Goal: Book appointment/travel/reservation

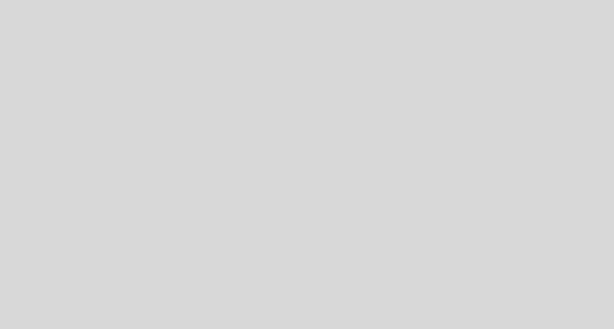
select select "es"
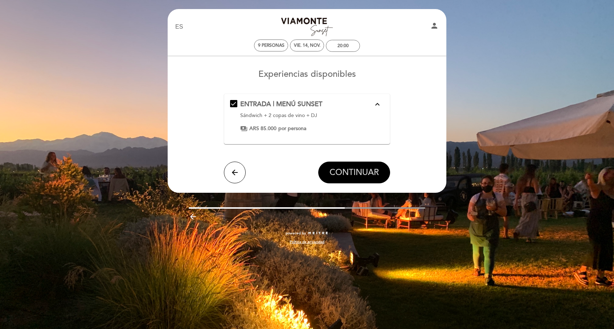
click at [353, 174] on span "CONTINUAR" at bounding box center [353, 173] width 49 height 10
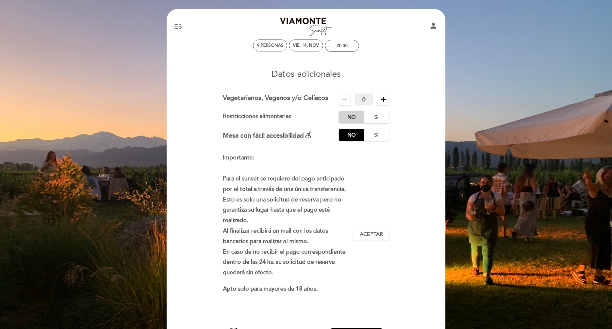
click at [352, 116] on label "No" at bounding box center [350, 117] width 25 height 12
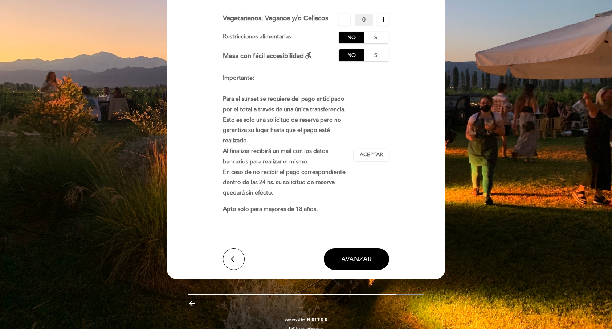
scroll to position [88, 0]
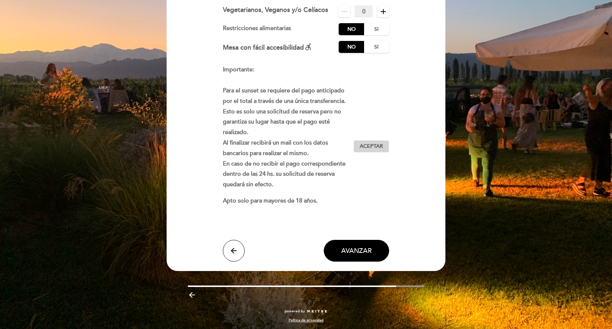
click at [369, 149] on span "Aceptar" at bounding box center [370, 147] width 23 height 8
click at [357, 248] on span "AVANZAR" at bounding box center [356, 251] width 30 height 8
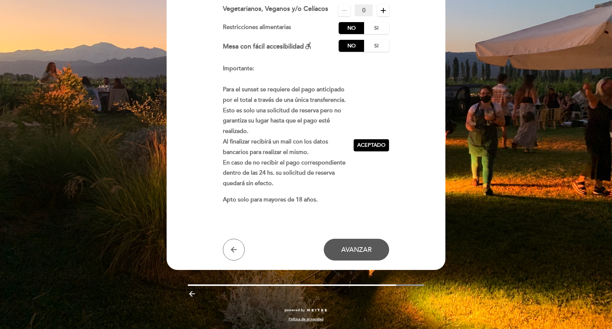
scroll to position [0, 0]
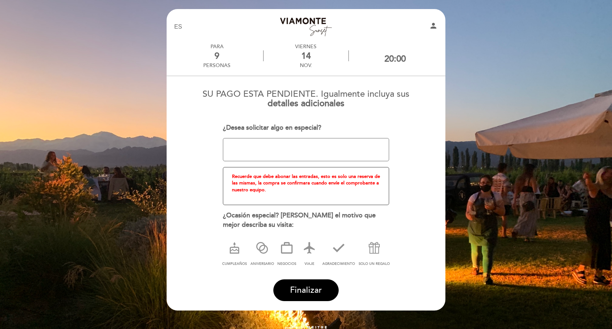
click at [267, 151] on textarea at bounding box center [306, 149] width 166 height 23
click at [308, 289] on span "Finalizar" at bounding box center [306, 290] width 32 height 10
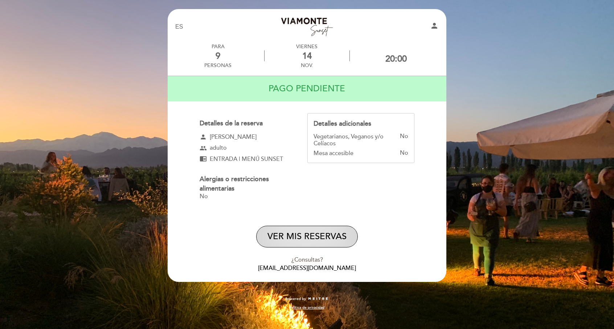
click at [302, 238] on button "VER MIS RESERVAS" at bounding box center [307, 237] width 102 height 22
select select "es"
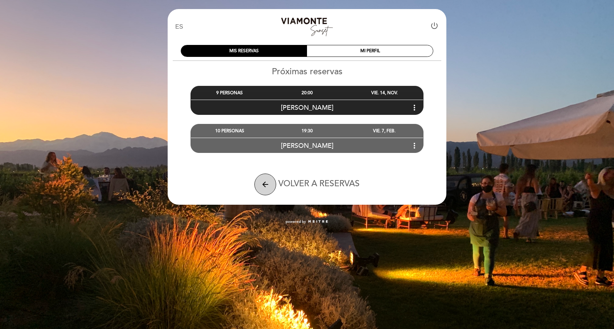
click at [264, 184] on icon "arrow_back" at bounding box center [265, 184] width 9 height 9
select select "es"
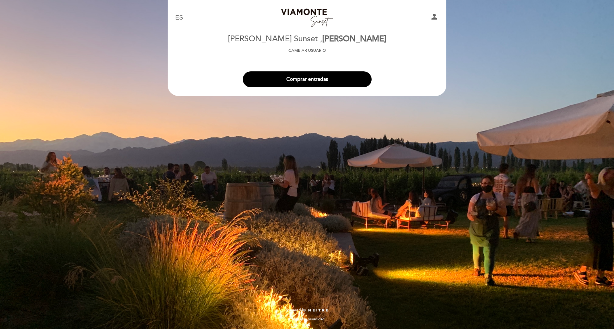
click at [433, 17] on icon "person" at bounding box center [434, 16] width 9 height 9
select select "es"
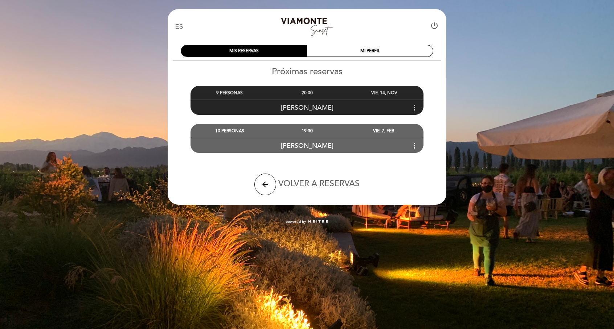
click at [414, 109] on icon "more_vert" at bounding box center [414, 107] width 9 height 9
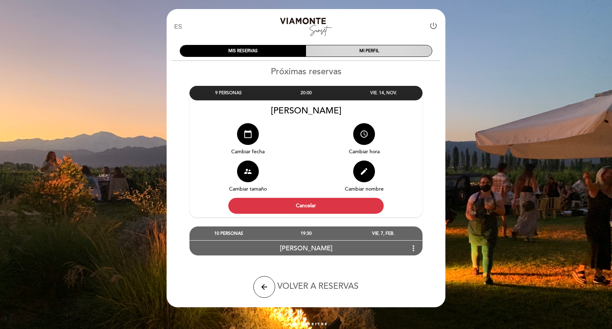
click at [383, 50] on div "MI PERFIL" at bounding box center [369, 50] width 126 height 11
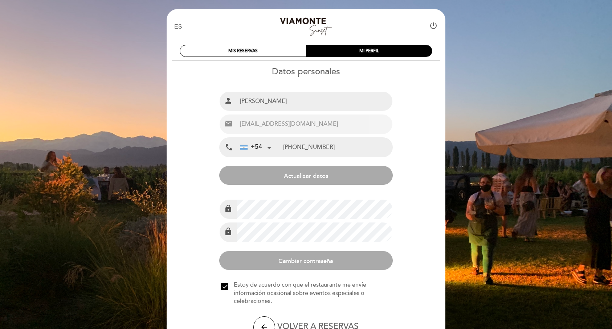
scroll to position [45, 0]
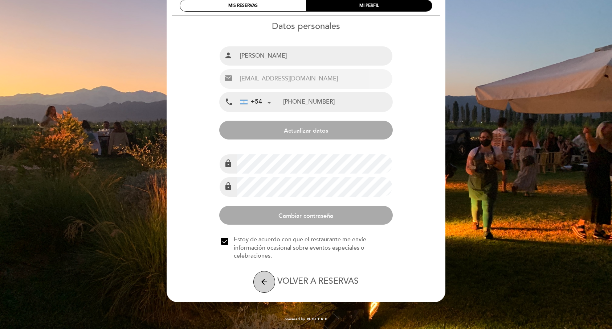
click at [259, 280] on button "arrow_back" at bounding box center [264, 282] width 22 height 22
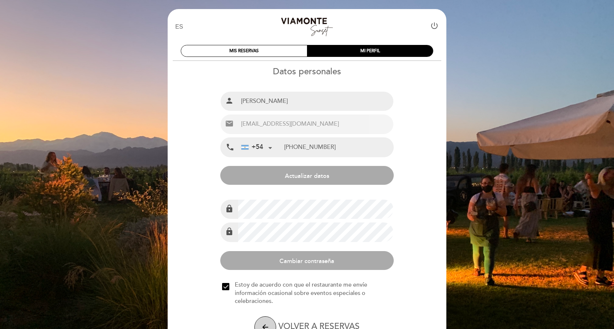
select select "es"
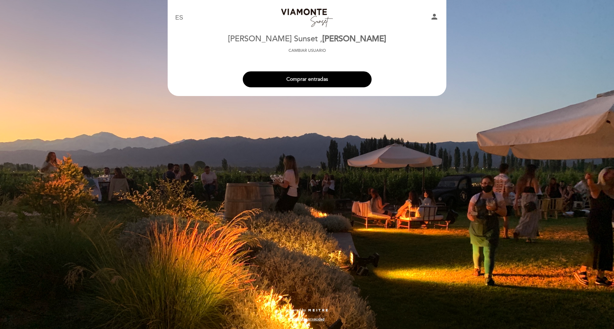
click at [295, 85] on button "Comprar entradas" at bounding box center [307, 79] width 129 height 16
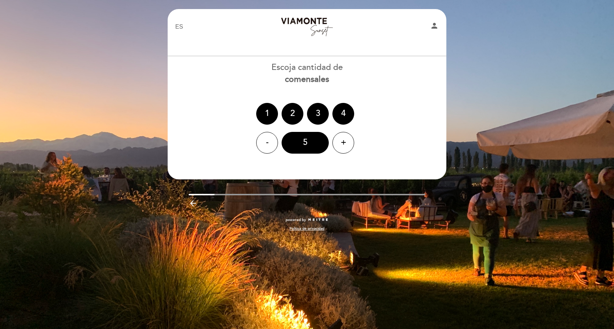
click at [472, 155] on div "EN ES PT [GEOGRAPHIC_DATA][PERSON_NAME] person [PERSON_NAME] Sunset [PERSON_NAM…" at bounding box center [307, 164] width 614 height 329
click at [303, 22] on link "Bodega Viamonte Sunset" at bounding box center [307, 27] width 91 height 20
